Goal: Task Accomplishment & Management: Use online tool/utility

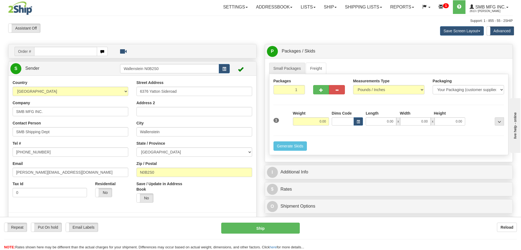
click at [71, 71] on link "S Sender" at bounding box center [65, 68] width 110 height 11
type input "WALLENSTEIN"
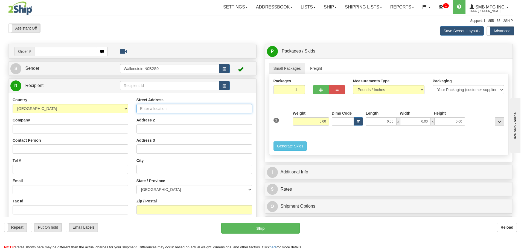
click at [148, 106] on input "Street Address" at bounding box center [195, 108] width 116 height 9
type input "55 Adminstration Rd"
type input "[EMAIL_ADDRESS][DOMAIN_NAME]"
type input "[GEOGRAPHIC_DATA]"
select select "ON"
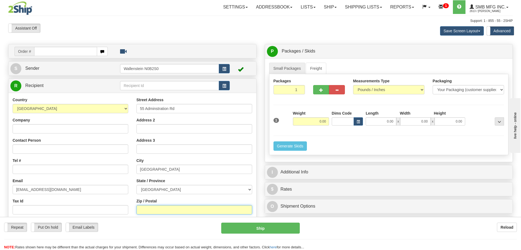
type input "L4K 4G9"
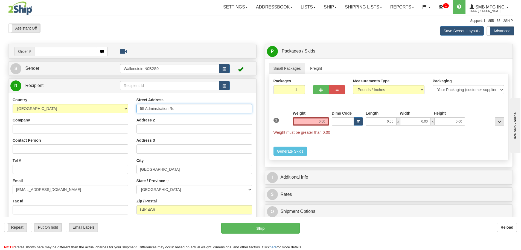
type input "CONCORD"
click at [43, 130] on input "Company" at bounding box center [71, 128] width 116 height 9
type input "TEST Company Inc."
click at [23, 150] on input "Contact Person" at bounding box center [71, 148] width 116 height 9
type input "Test do not Ship"
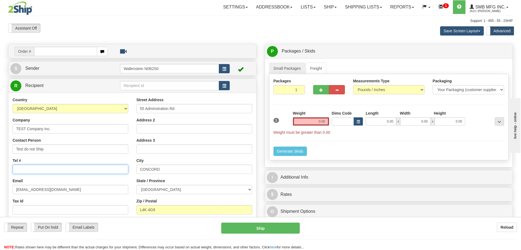
click at [56, 172] on input "Tel #" at bounding box center [71, 169] width 116 height 9
type input "[PHONE_NUMBER]"
drag, startPoint x: 69, startPoint y: 85, endPoint x: 96, endPoint y: 92, distance: 28.0
click at [69, 85] on link "R Recipient" at bounding box center [59, 85] width 98 height 11
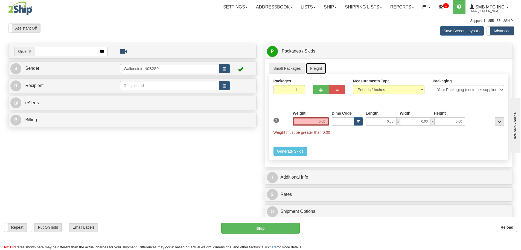
click at [318, 69] on link "Freight" at bounding box center [316, 68] width 21 height 11
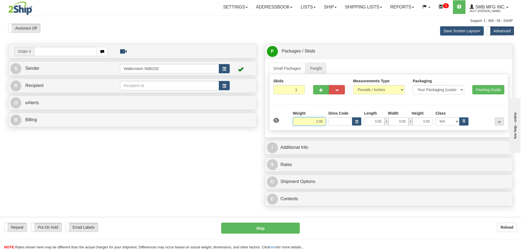
drag, startPoint x: 318, startPoint y: 118, endPoint x: 317, endPoint y: 123, distance: 4.7
click at [317, 123] on input "0.00" at bounding box center [309, 121] width 33 height 8
type input "2.00"
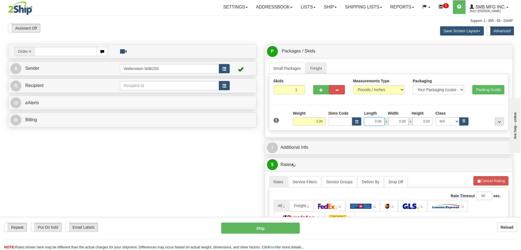
drag, startPoint x: 375, startPoint y: 119, endPoint x: 384, endPoint y: 115, distance: 10.3
click at [384, 115] on div "Length Width Height Class 0.00 x 0.00 x" at bounding box center [416, 118] width 107 height 15
type input "10.00"
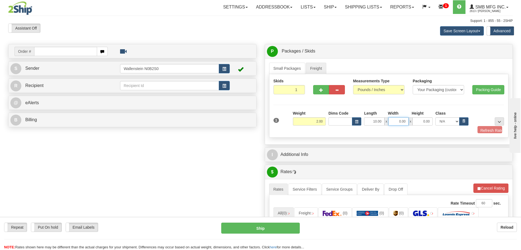
drag, startPoint x: 394, startPoint y: 122, endPoint x: 441, endPoint y: 118, distance: 47.8
click at [441, 118] on div "10.00 x 0.00 x 0.00 N/A 50.0 55.0 60.0 65.0 70.0 85.0 92.5 100.0 125.0 175.0 25…" at bounding box center [416, 121] width 107 height 8
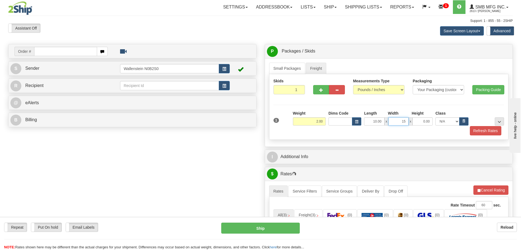
type input "15.00"
drag, startPoint x: 419, startPoint y: 123, endPoint x: 453, endPoint y: 119, distance: 34.6
click at [453, 119] on div "10.00 x 15.00 x 0.00 N/A 50.0 55.0 60.0 65.0 70.0 85.0 92.5 100.0 125.0 175.0 2…" at bounding box center [416, 121] width 107 height 8
type input "10.00"
click at [463, 122] on icon "button" at bounding box center [464, 120] width 2 height 3
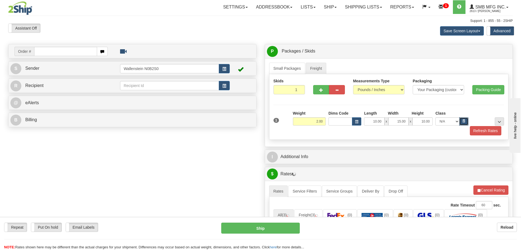
select select "250.0"
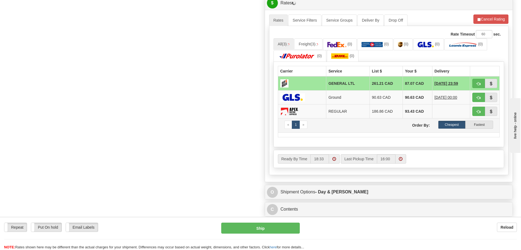
scroll to position [137, 0]
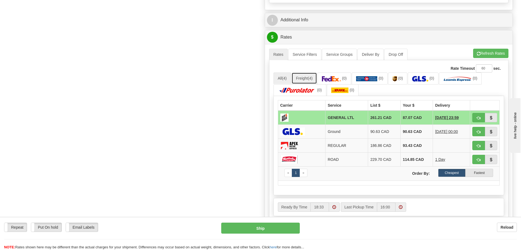
click at [300, 79] on link "Freight (4)" at bounding box center [304, 78] width 25 height 11
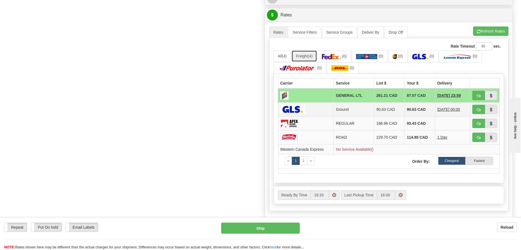
scroll to position [171, 0]
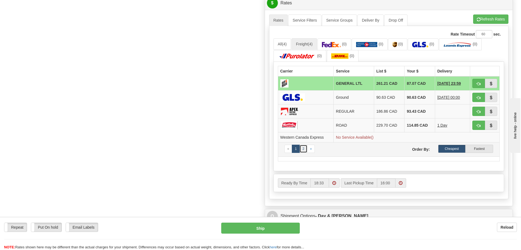
click at [306, 149] on link "2" at bounding box center [304, 149] width 8 height 8
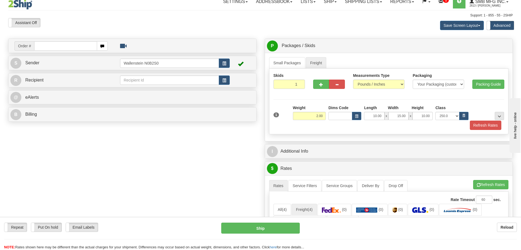
scroll to position [0, 0]
